Goal: Find specific page/section: Find specific page/section

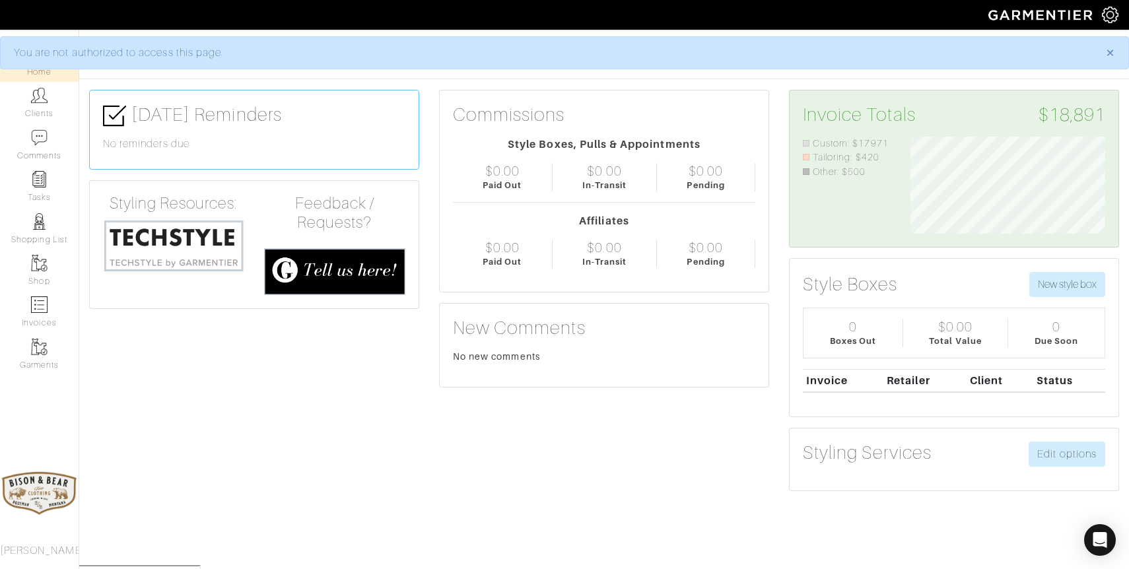
scroll to position [97, 215]
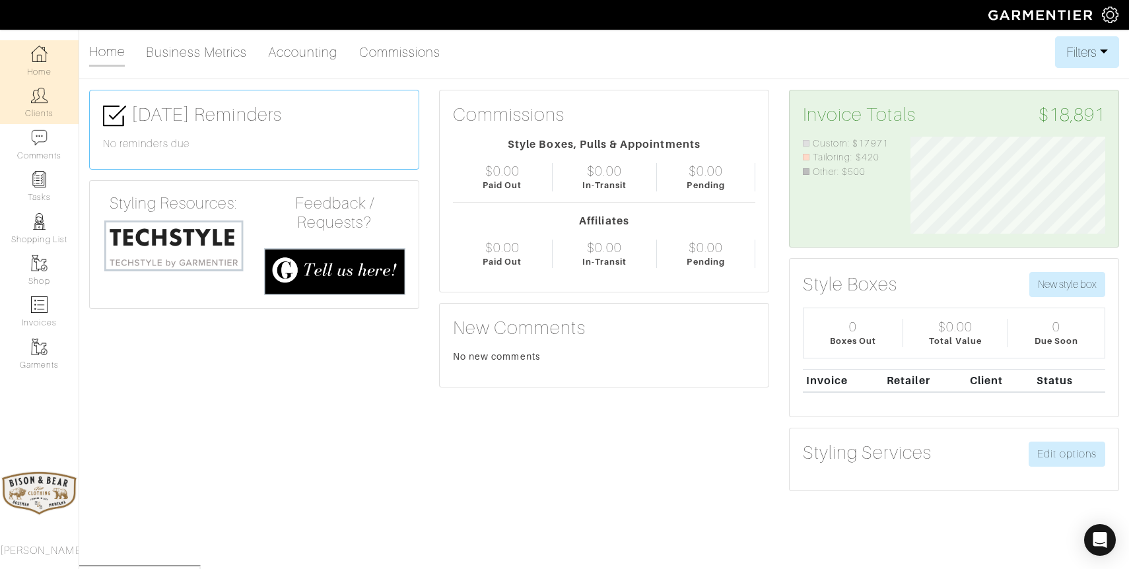
click at [31, 88] on img at bounding box center [39, 95] width 17 height 17
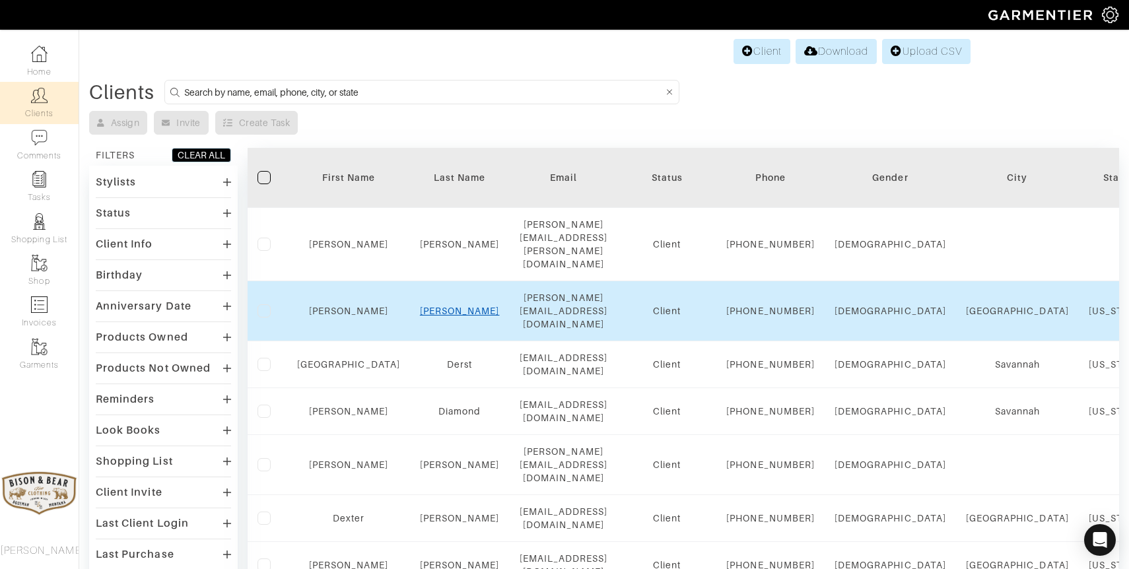
click at [434, 306] on link "Dawkins" at bounding box center [460, 311] width 80 height 11
